Goal: Task Accomplishment & Management: Use online tool/utility

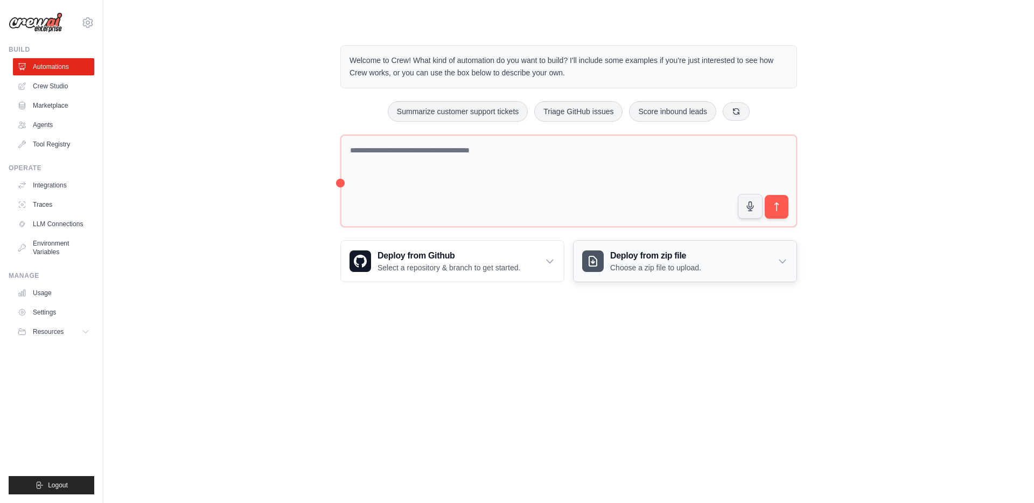
click at [683, 250] on h3 "Deploy from zip file" at bounding box center [655, 255] width 91 height 13
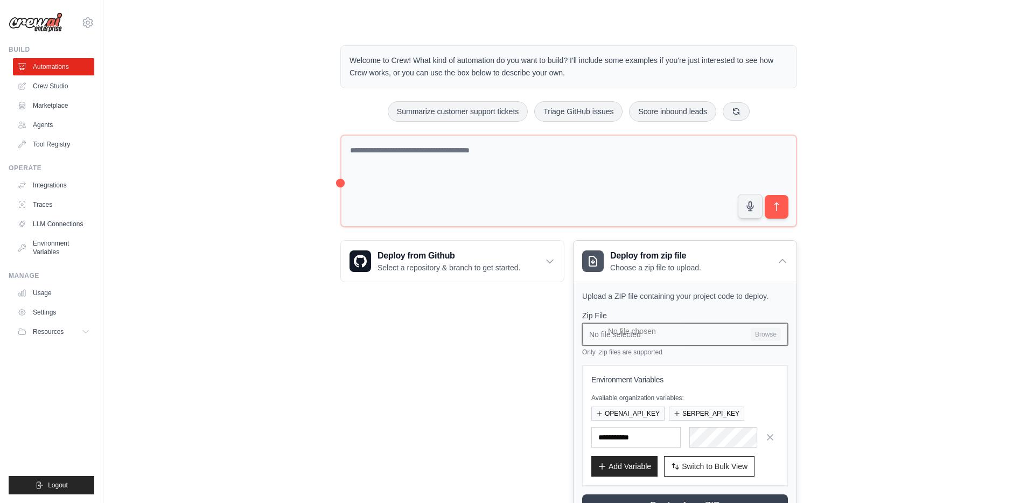
click at [641, 331] on input "No file selected Browse" at bounding box center [685, 334] width 206 height 23
click at [44, 85] on link "Crew Studio" at bounding box center [54, 86] width 81 height 17
